Goal: Check status: Check status

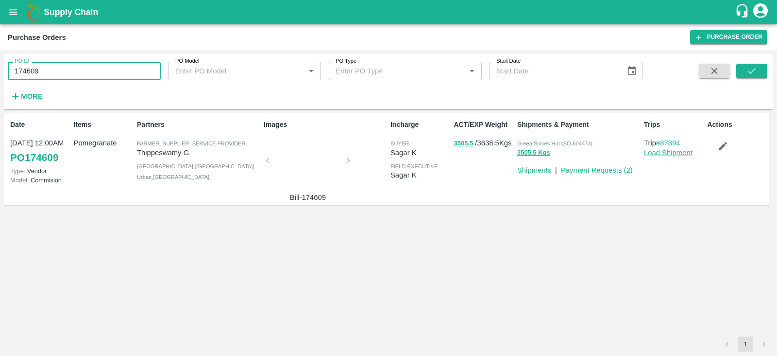
click at [57, 70] on input "174609" at bounding box center [84, 71] width 153 height 18
type input "174609"
click at [51, 78] on input "PO ID" at bounding box center [84, 71] width 153 height 18
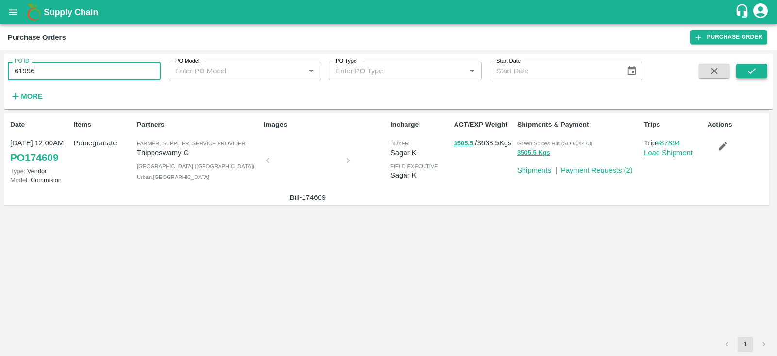
type input "61996"
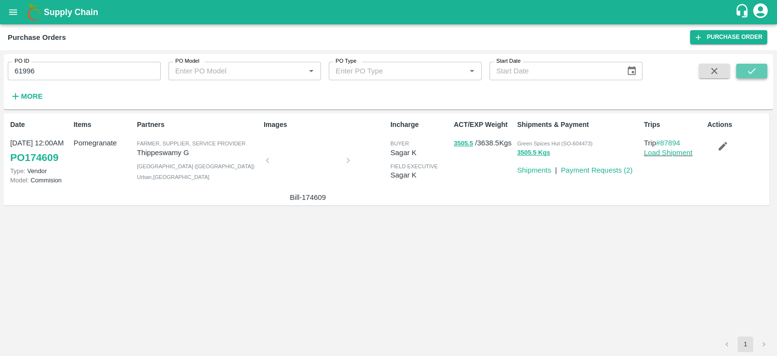
click at [750, 68] on icon "submit" at bounding box center [752, 71] width 11 height 11
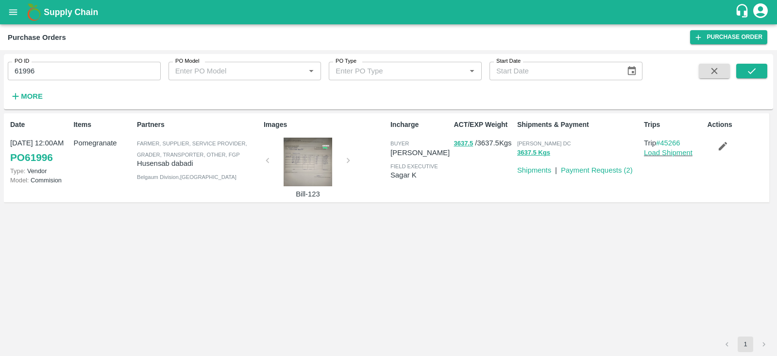
click at [304, 168] on div at bounding box center [308, 161] width 73 height 49
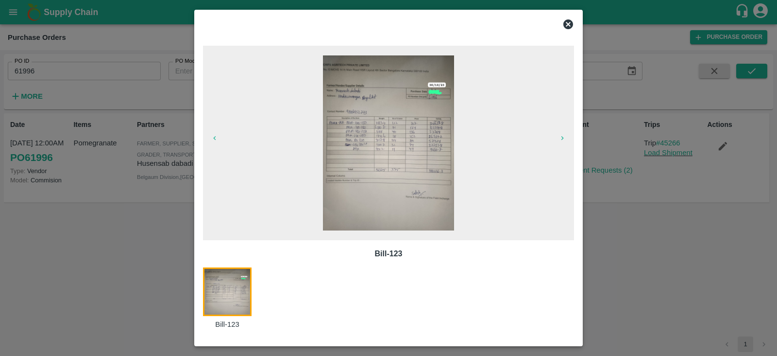
click at [555, 29] on div at bounding box center [376, 22] width 363 height 23
click at [570, 21] on icon at bounding box center [568, 24] width 10 height 10
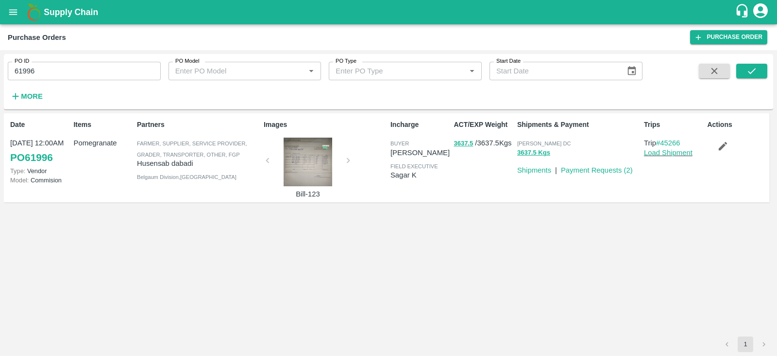
click at [307, 162] on div at bounding box center [308, 161] width 73 height 49
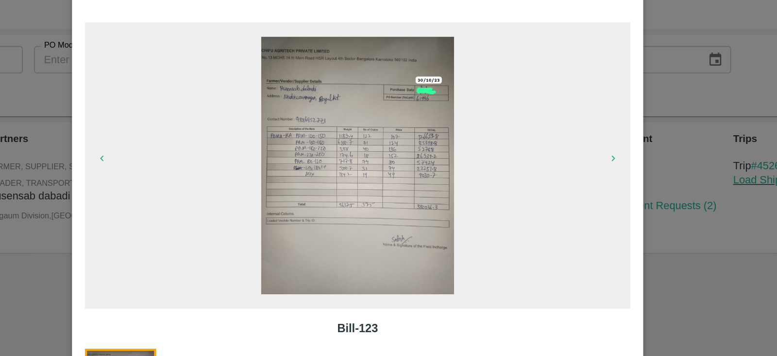
click at [460, 90] on span at bounding box center [388, 142] width 153 height 183
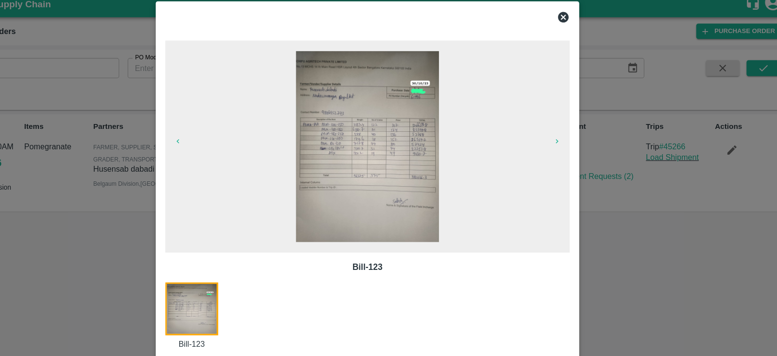
click at [572, 24] on icon at bounding box center [568, 24] width 10 height 10
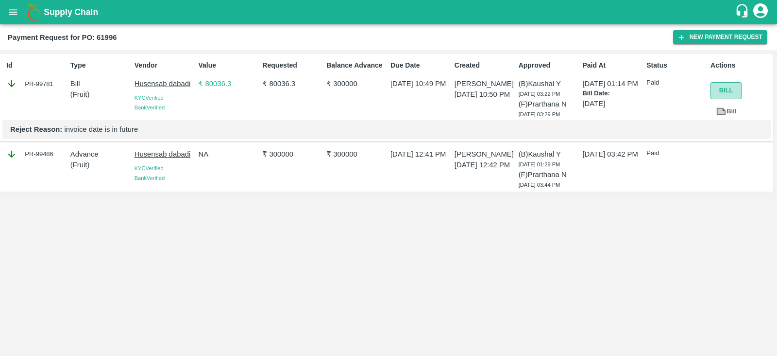
click at [716, 90] on button "Bill" at bounding box center [726, 90] width 31 height 17
click at [737, 89] on button "Bill" at bounding box center [726, 90] width 31 height 17
click at [723, 89] on button "Bill" at bounding box center [726, 90] width 31 height 17
click at [726, 92] on button "Bill" at bounding box center [726, 90] width 31 height 17
click at [459, 164] on p "[DATE] 12:42 PM" at bounding box center [485, 164] width 60 height 11
